Goal: Check status: Check status

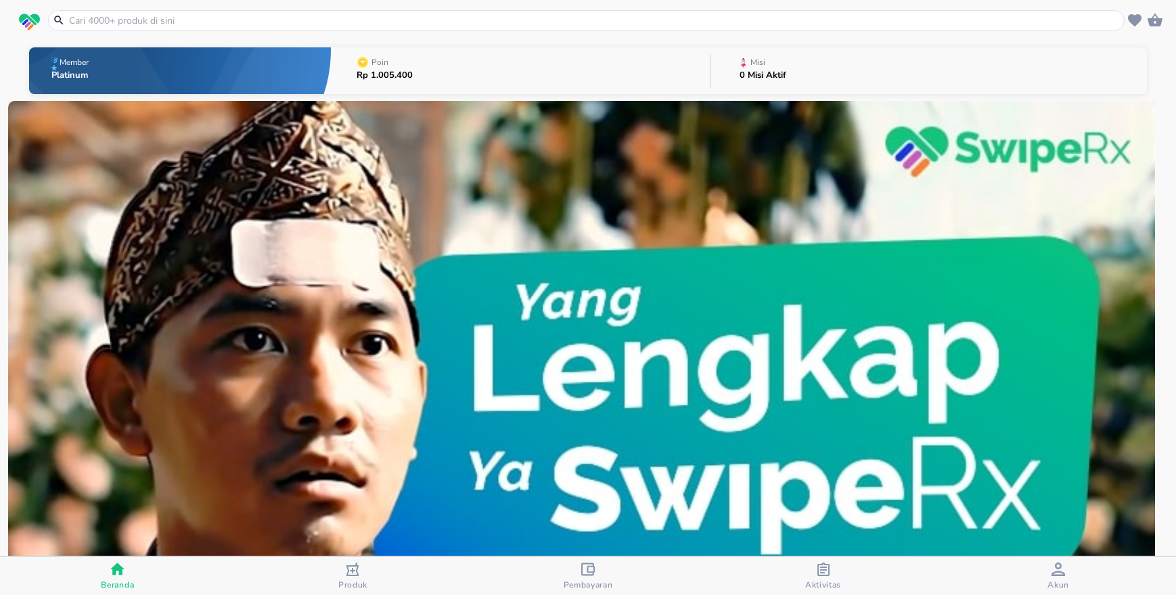
click at [816, 563] on div "Aktivitas" at bounding box center [823, 576] width 36 height 28
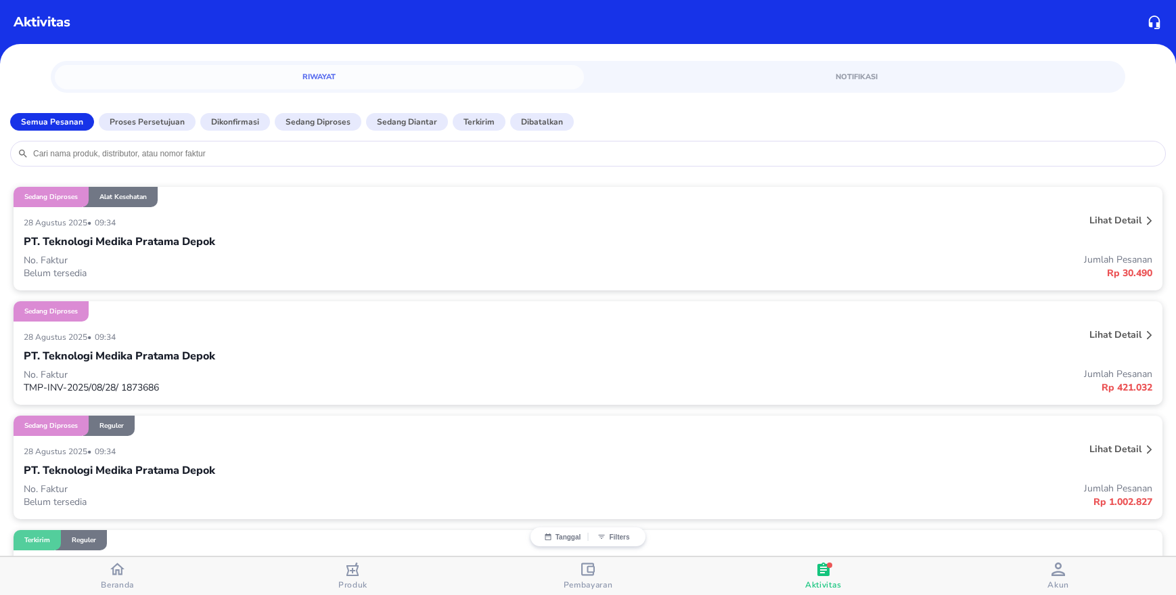
click at [248, 238] on div "PT. Teknologi Medika Pratama Depok" at bounding box center [588, 241] width 1129 height 23
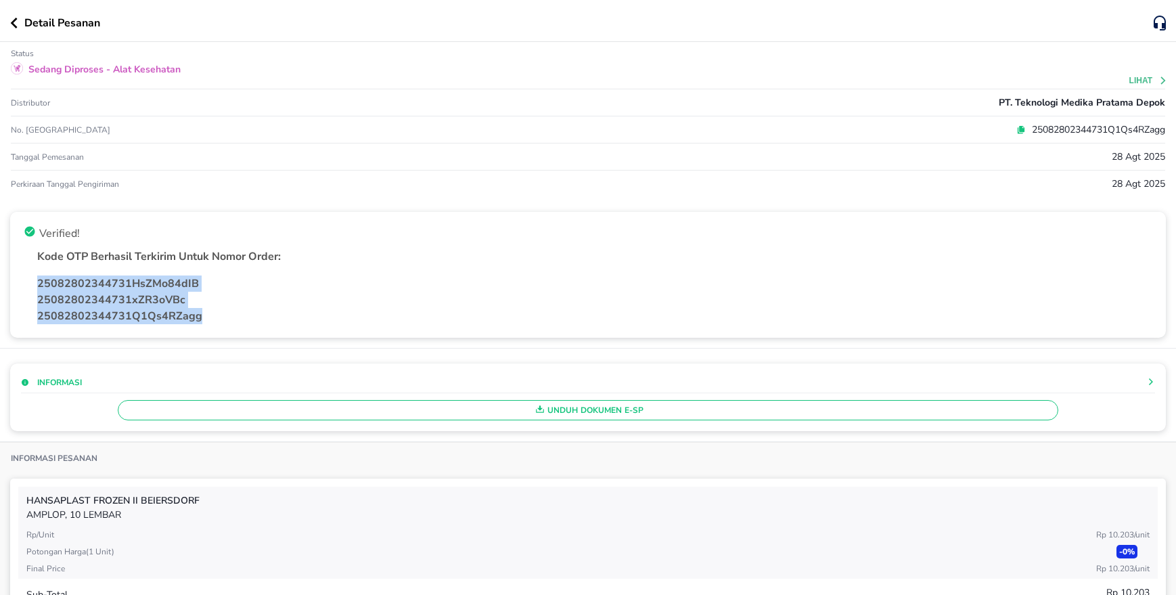
drag, startPoint x: 35, startPoint y: 278, endPoint x: 226, endPoint y: 306, distance: 193.5
click at [221, 313] on div "25082802344731HsZMo84dIB 25082802344731xZR3oVBc 25082802344731Q1Qs4RZagg" at bounding box center [588, 300] width 1140 height 60
copy div "25082802344731HsZMo84dIB 25082802344731xZR3oVBc 25082802344731Q1Qs4RZagg"
